Goal: Obtain resource: Download file/media

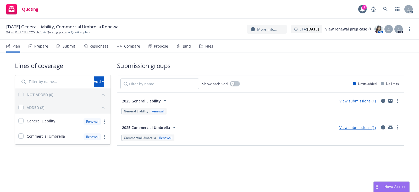
click at [200, 48] on div "Files" at bounding box center [206, 46] width 14 height 13
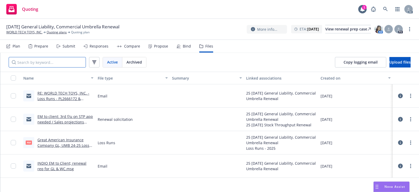
click at [53, 63] on input "Search by keyword..." at bounding box center [47, 62] width 77 height 10
paste input "Great American Insurance Company GL, UMB 24-25 Loss Runs - Valued [DATE]"
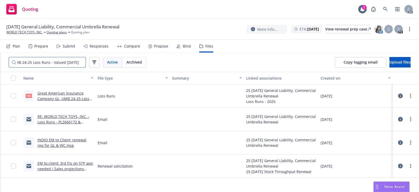
type input "Great American Insurance Company GL, UMB 24-25 Loss Runs - Valued [DATE]"
click at [67, 95] on link "Great American Insurance Company GL, UMB 24-25 Loss Runs - Valued [DATE].pdf" at bounding box center [63, 98] width 52 height 16
